Goal: Navigation & Orientation: Find specific page/section

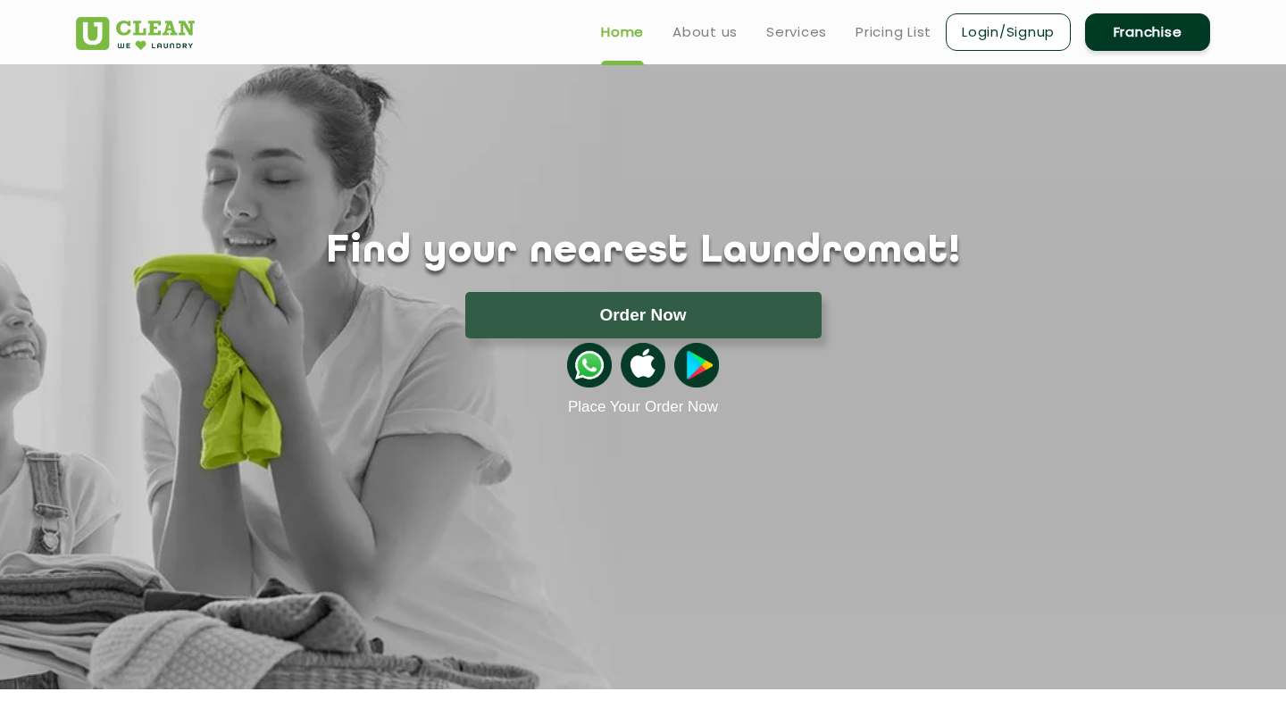
click at [983, 39] on link "Login/Signup" at bounding box center [1008, 32] width 125 height 38
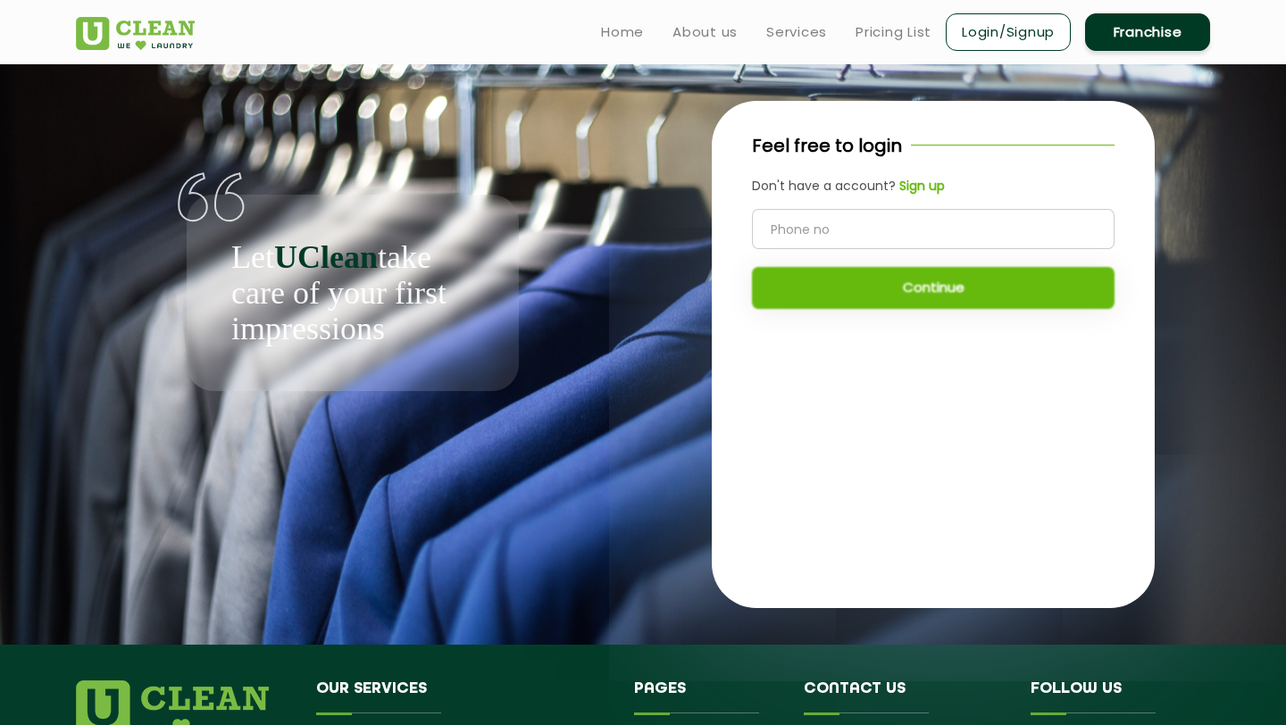
click at [858, 235] on input "tel" at bounding box center [933, 229] width 363 height 40
click at [1018, 41] on link "Login/Signup" at bounding box center [1008, 32] width 125 height 38
click at [1149, 39] on link "Franchise" at bounding box center [1147, 32] width 125 height 38
